Goal: Navigation & Orientation: Find specific page/section

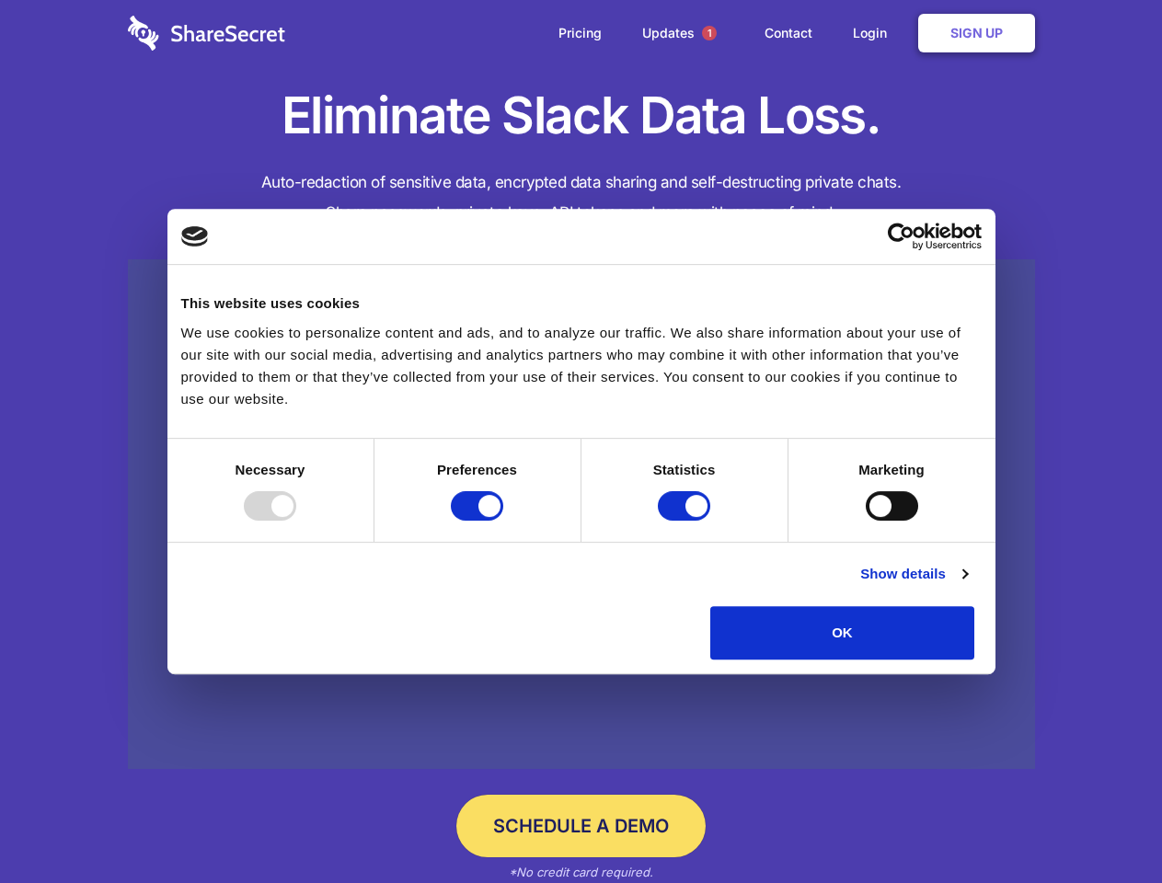
click at [296, 521] on div at bounding box center [270, 505] width 52 height 29
click at [503, 521] on input "Preferences" at bounding box center [477, 505] width 52 height 29
checkbox input "false"
click at [686, 521] on input "Statistics" at bounding box center [684, 505] width 52 height 29
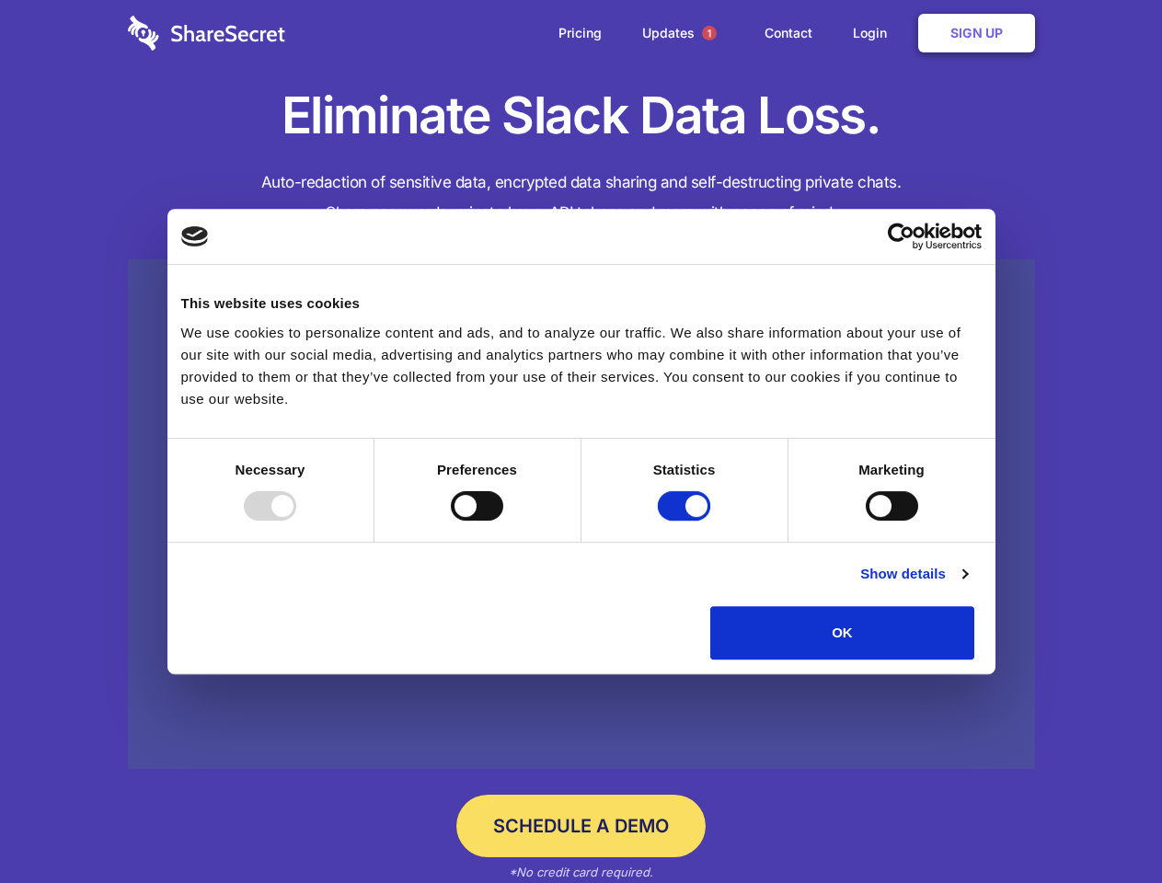
checkbox input "false"
click at [866, 521] on input "Marketing" at bounding box center [892, 505] width 52 height 29
checkbox input "true"
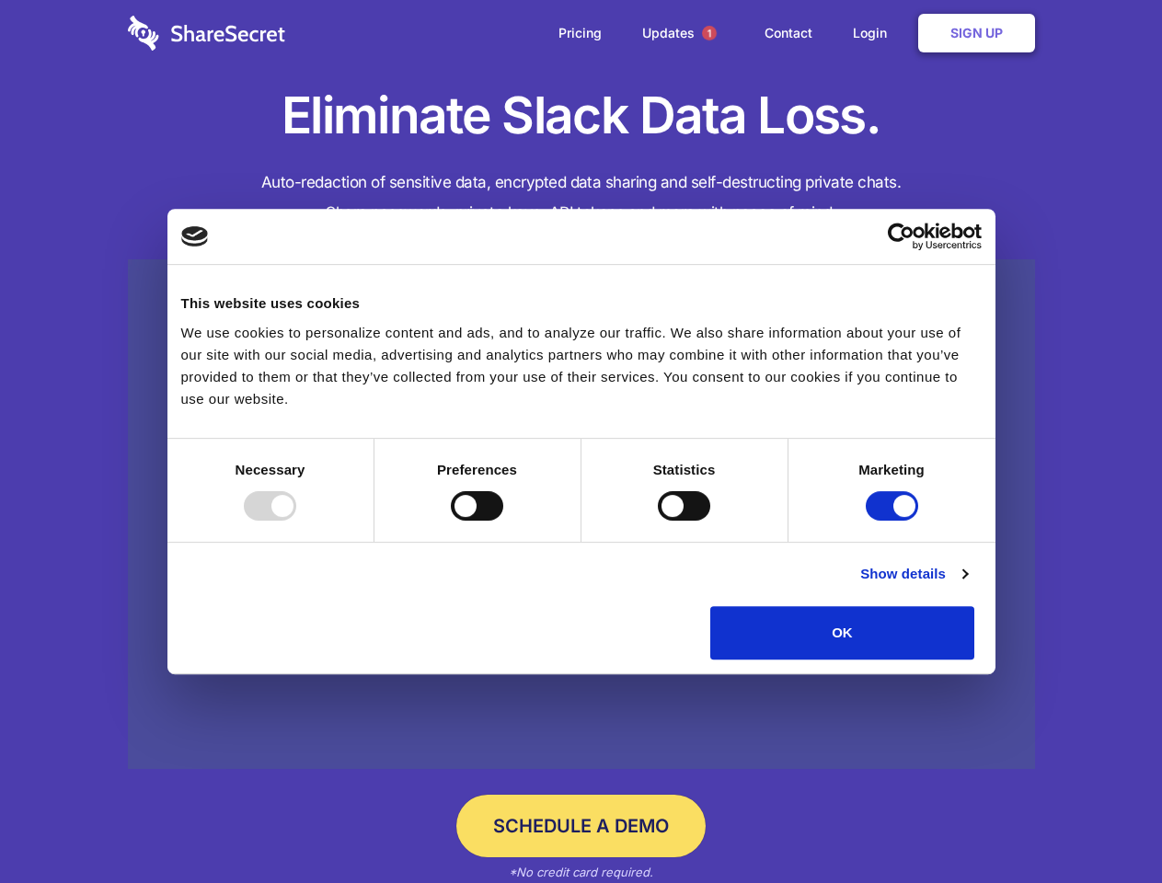
click at [967, 585] on link "Show details" at bounding box center [913, 574] width 107 height 22
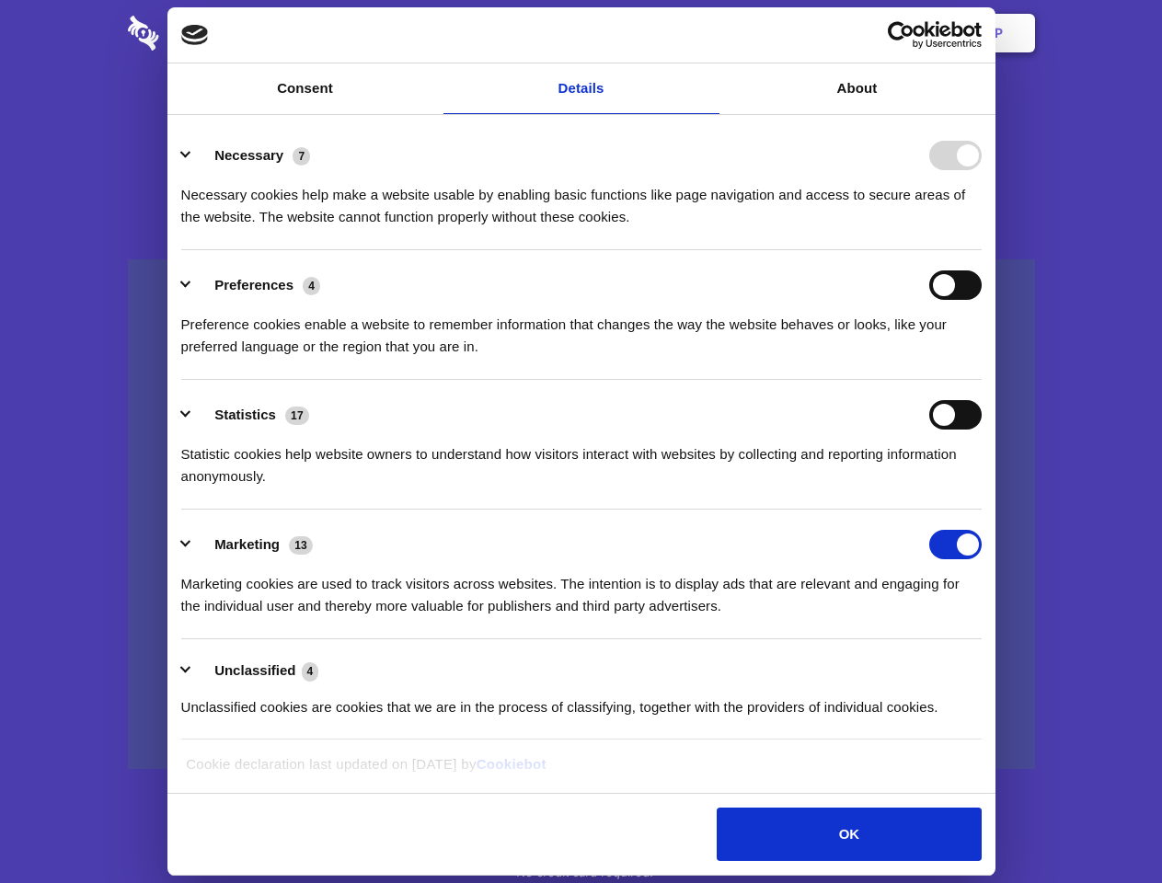
click at [982, 250] on li "Necessary 7 Necessary cookies help make a website usable by enabling basic func…" at bounding box center [581, 186] width 800 height 130
click at [708, 33] on span "1" at bounding box center [709, 33] width 15 height 15
